Goal: Obtain resource: Download file/media

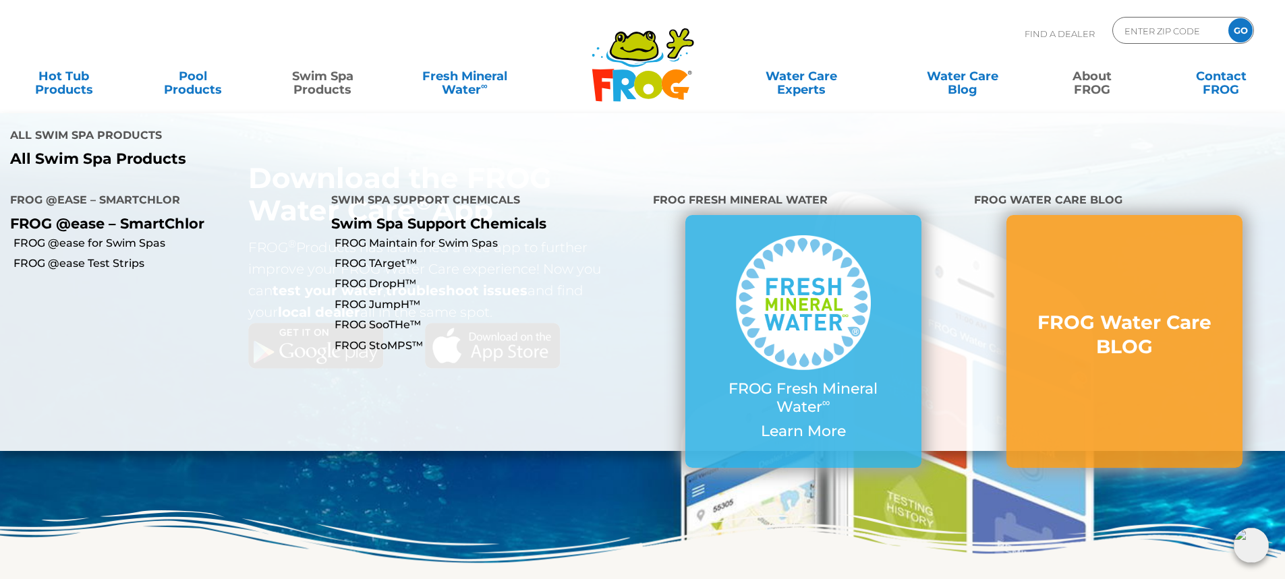
click at [347, 88] on link "Swim Spa Products" at bounding box center [322, 76] width 100 height 27
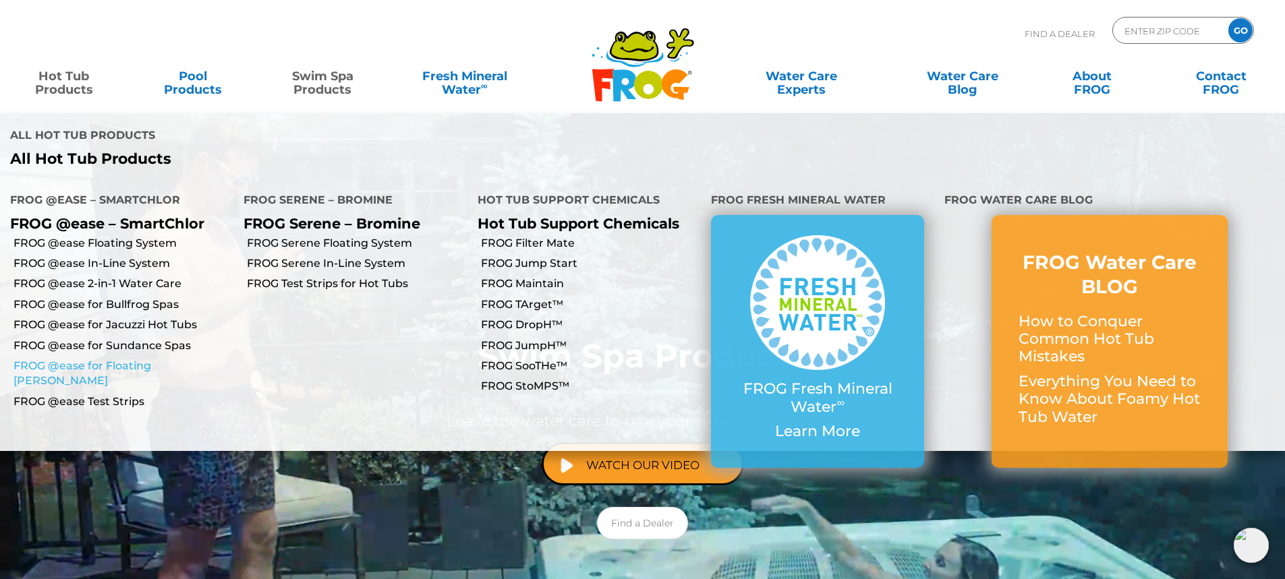
click at [91, 359] on link "FROG @ease for Floating [PERSON_NAME]" at bounding box center [123, 374] width 220 height 30
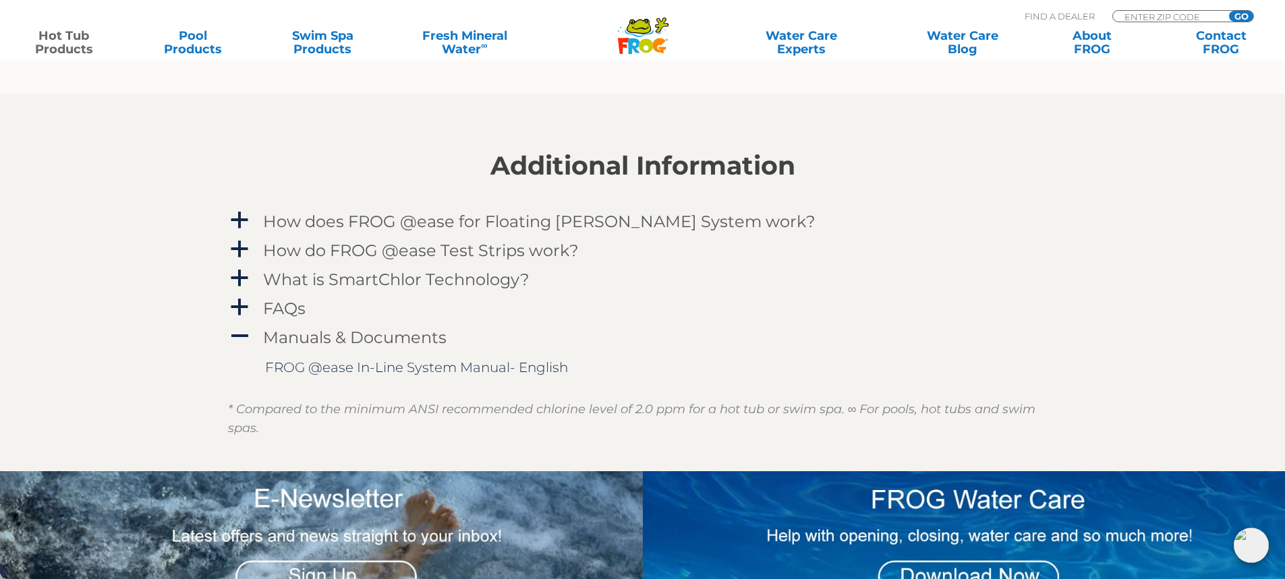
scroll to position [1416, 0]
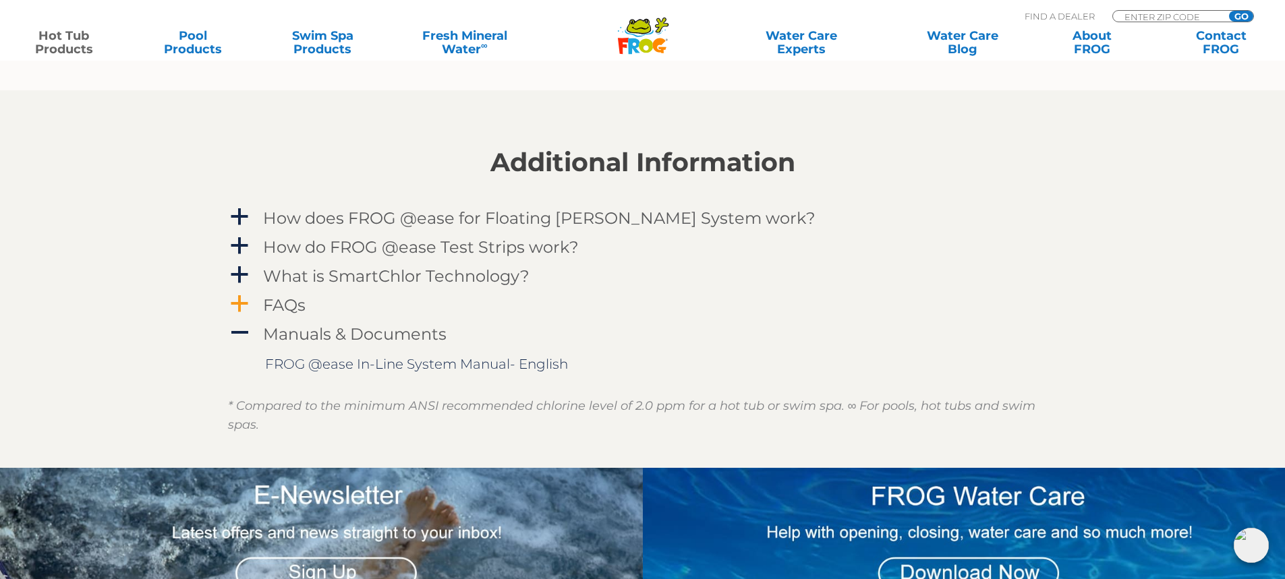
click at [246, 305] on span "a" at bounding box center [239, 304] width 20 height 20
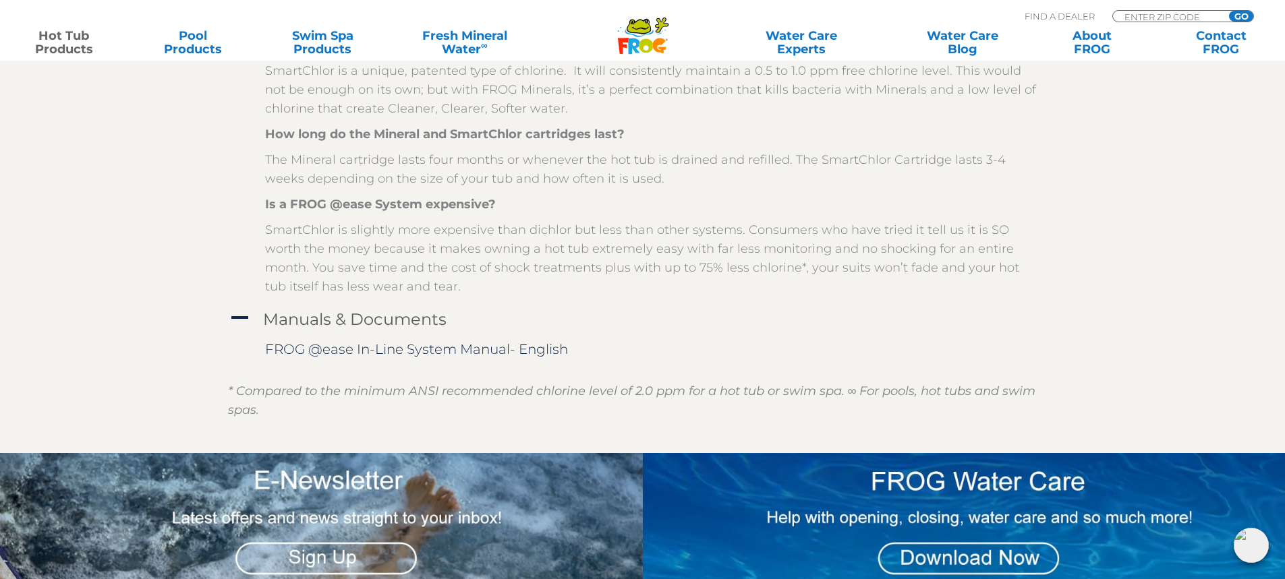
scroll to position [1956, 0]
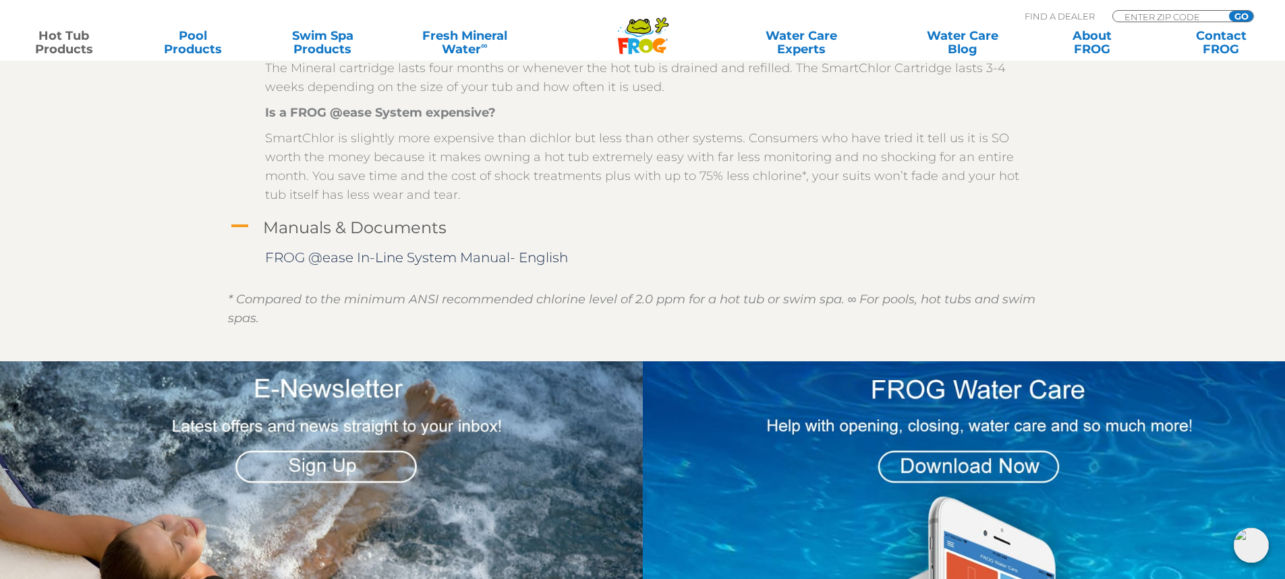
click at [244, 231] on span "A" at bounding box center [239, 226] width 20 height 20
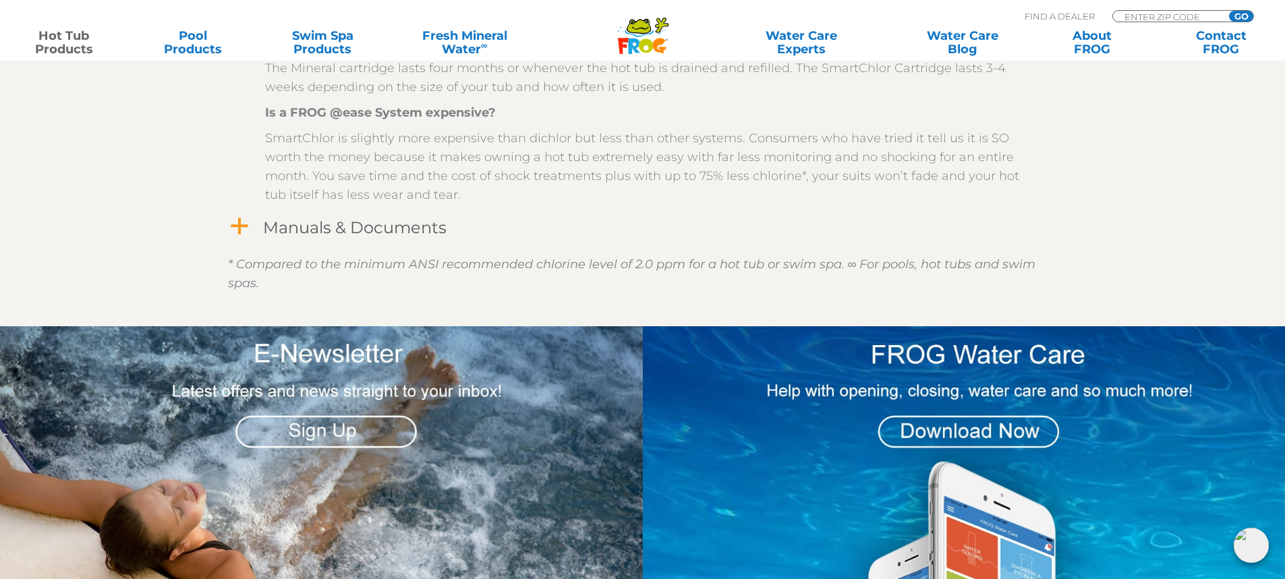
click at [244, 231] on span "a" at bounding box center [239, 226] width 20 height 20
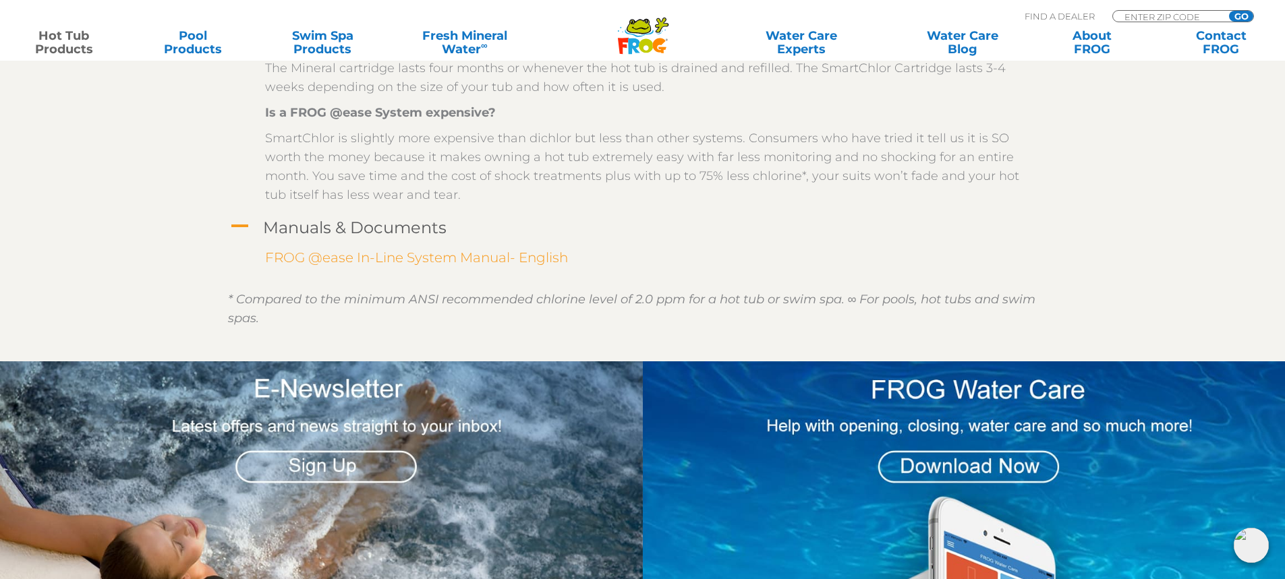
click at [432, 257] on link "FROG @ease In-Line System Manual- English" at bounding box center [416, 258] width 303 height 16
